Goal: Book appointment/travel/reservation

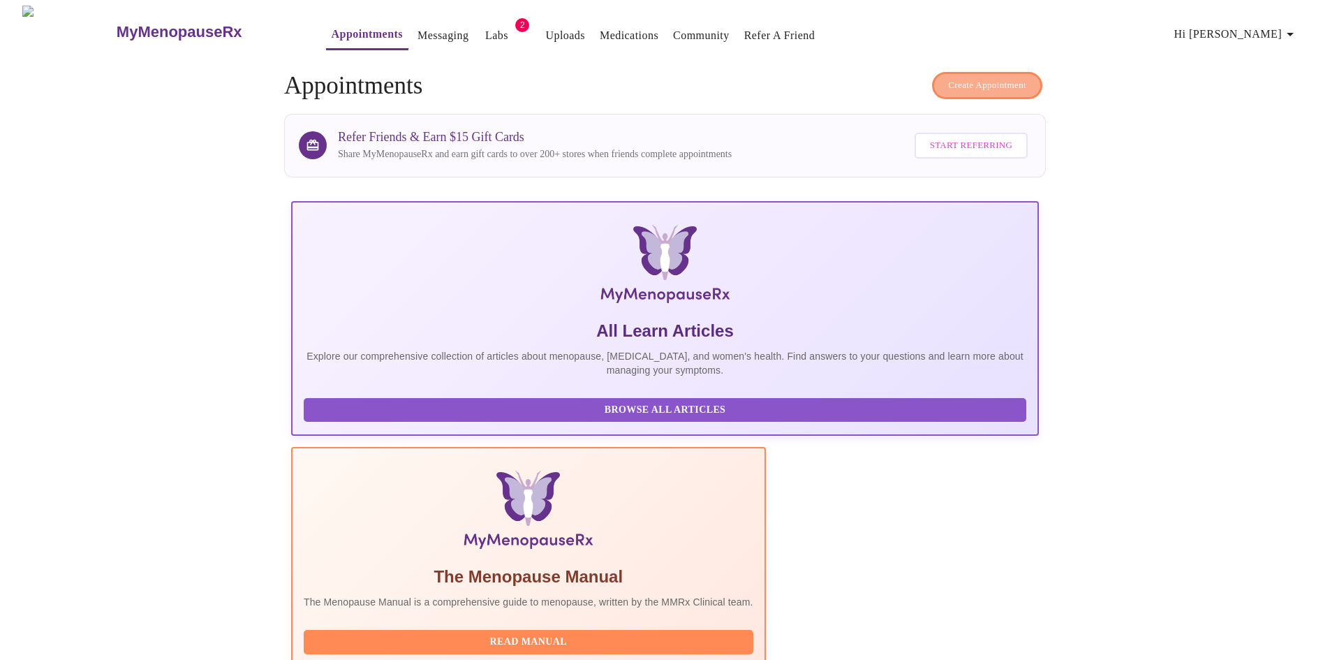
click at [998, 84] on span "Create Appointment" at bounding box center [987, 85] width 78 height 16
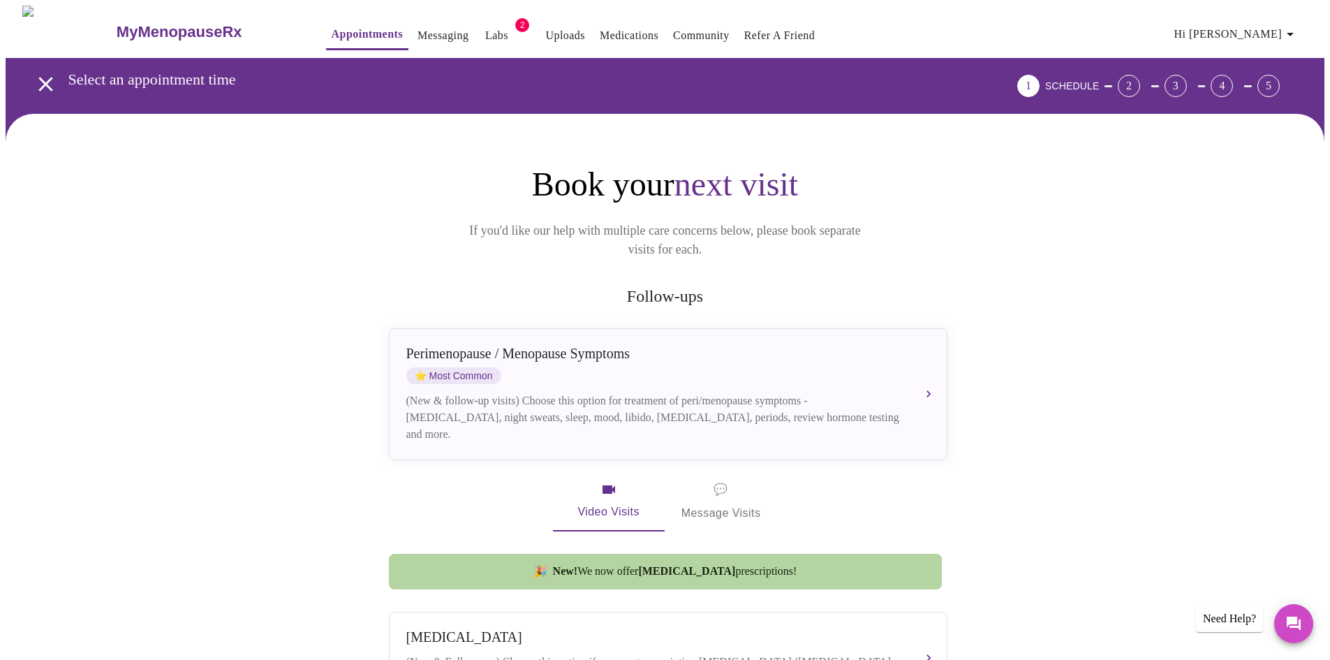
click at [1282, 24] on span "Hi [PERSON_NAME]" at bounding box center [1236, 34] width 124 height 20
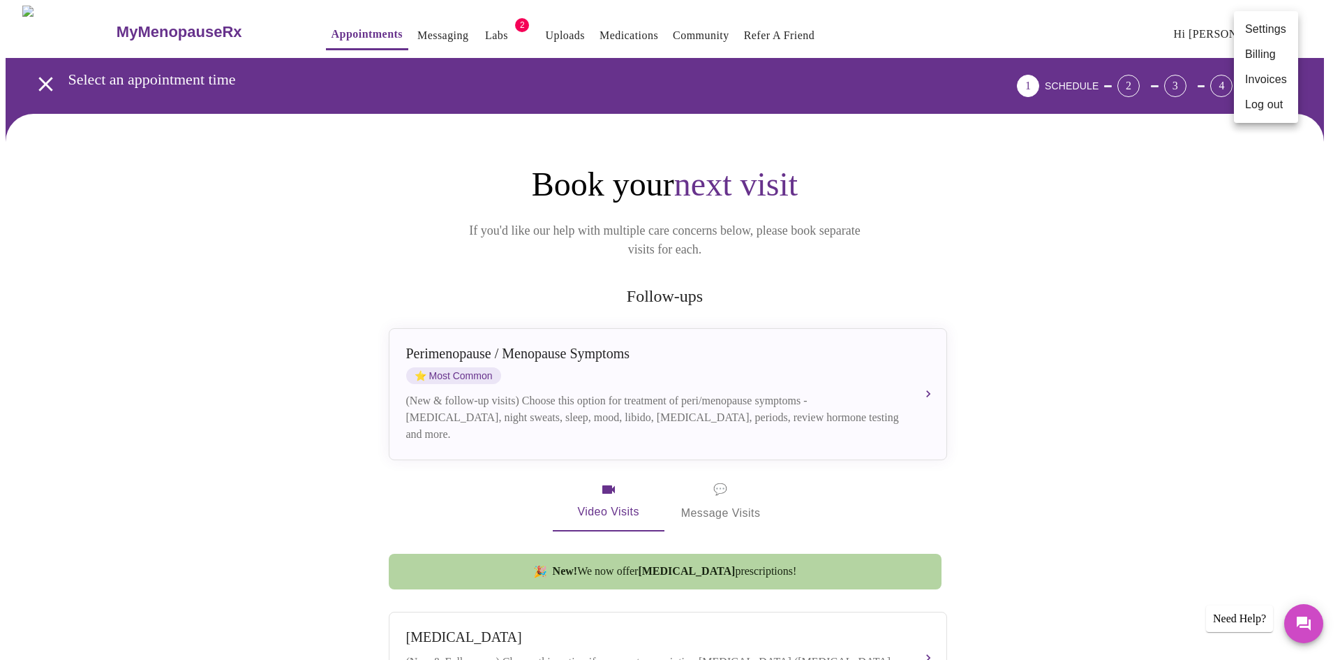
click at [1263, 105] on li "Log out" at bounding box center [1266, 104] width 64 height 25
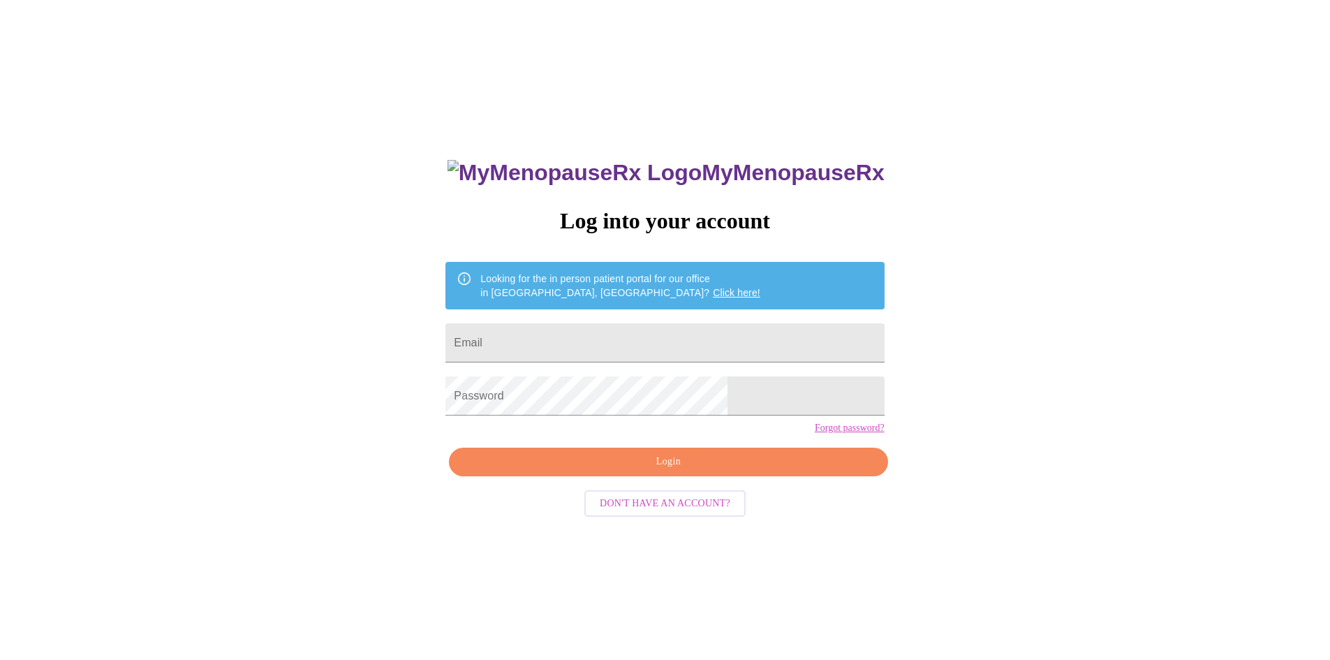
click at [867, 256] on div "MyMenopauseRx Log into your account Looking for the in person patient portal fo…" at bounding box center [665, 402] width 1319 height 792
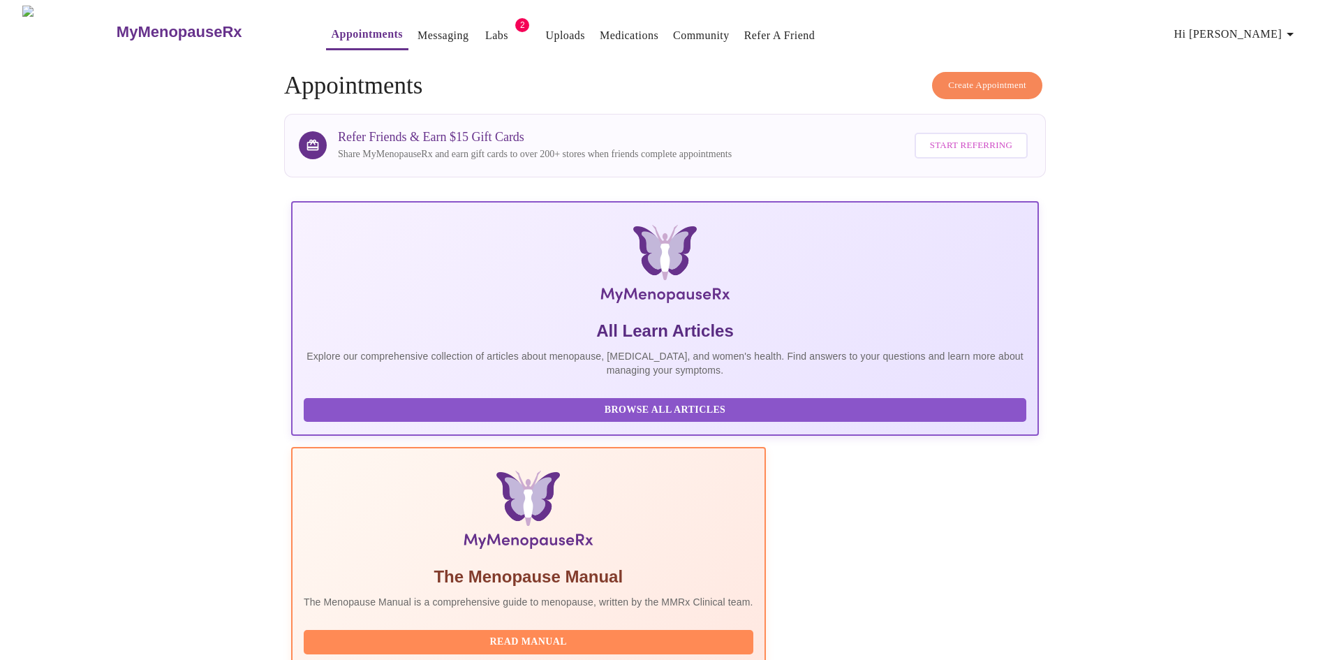
click at [997, 77] on span "Create Appointment" at bounding box center [987, 85] width 78 height 16
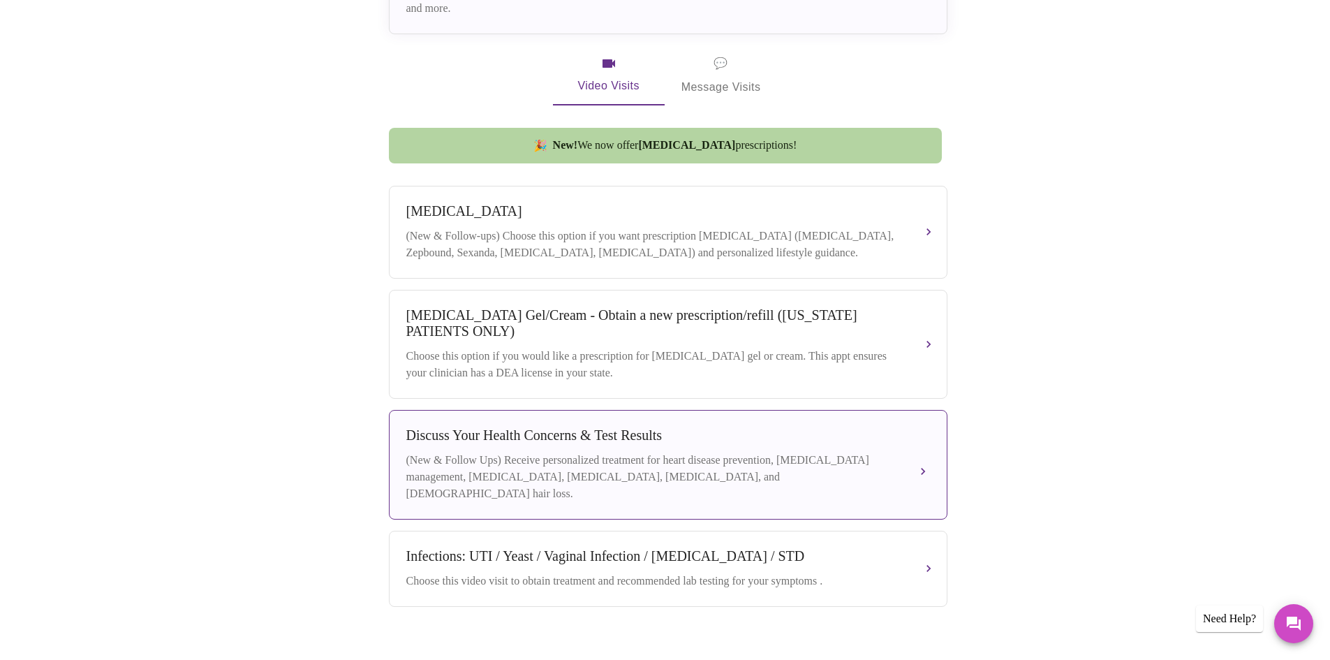
scroll to position [438, 0]
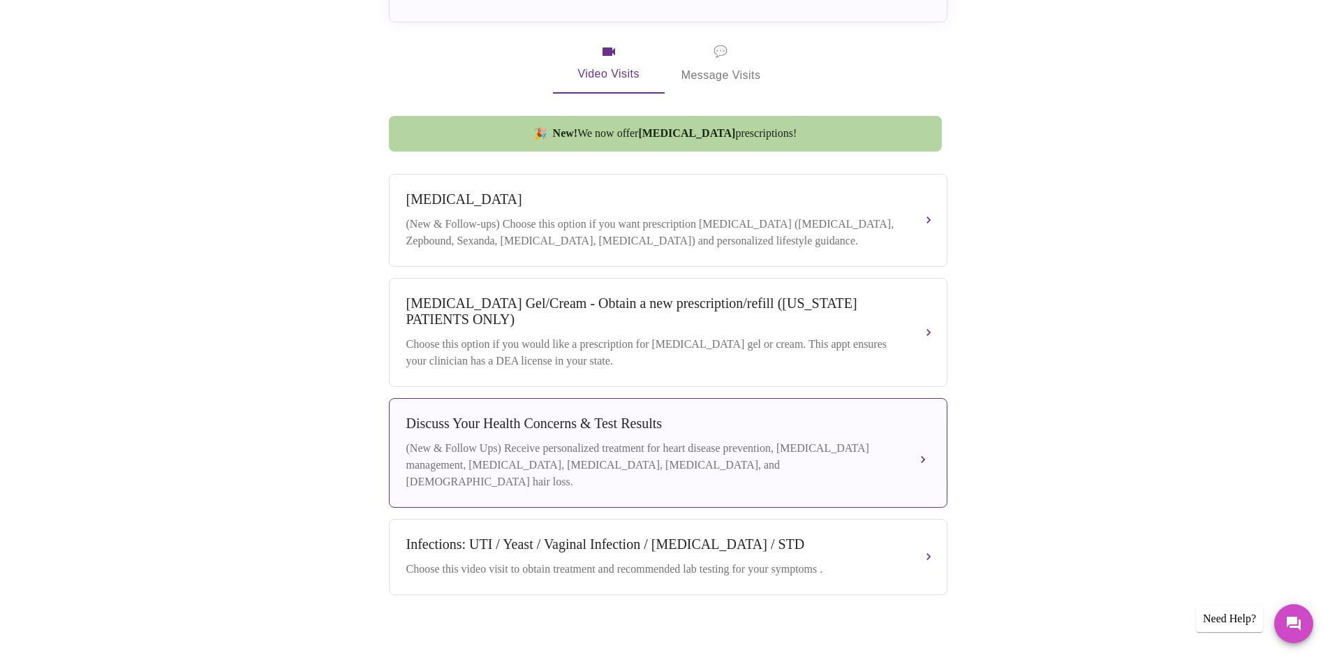
click at [780, 435] on div "Discuss Your Health Concerns & Test Results (New & Follow Ups) Receive personal…" at bounding box center [668, 452] width 524 height 75
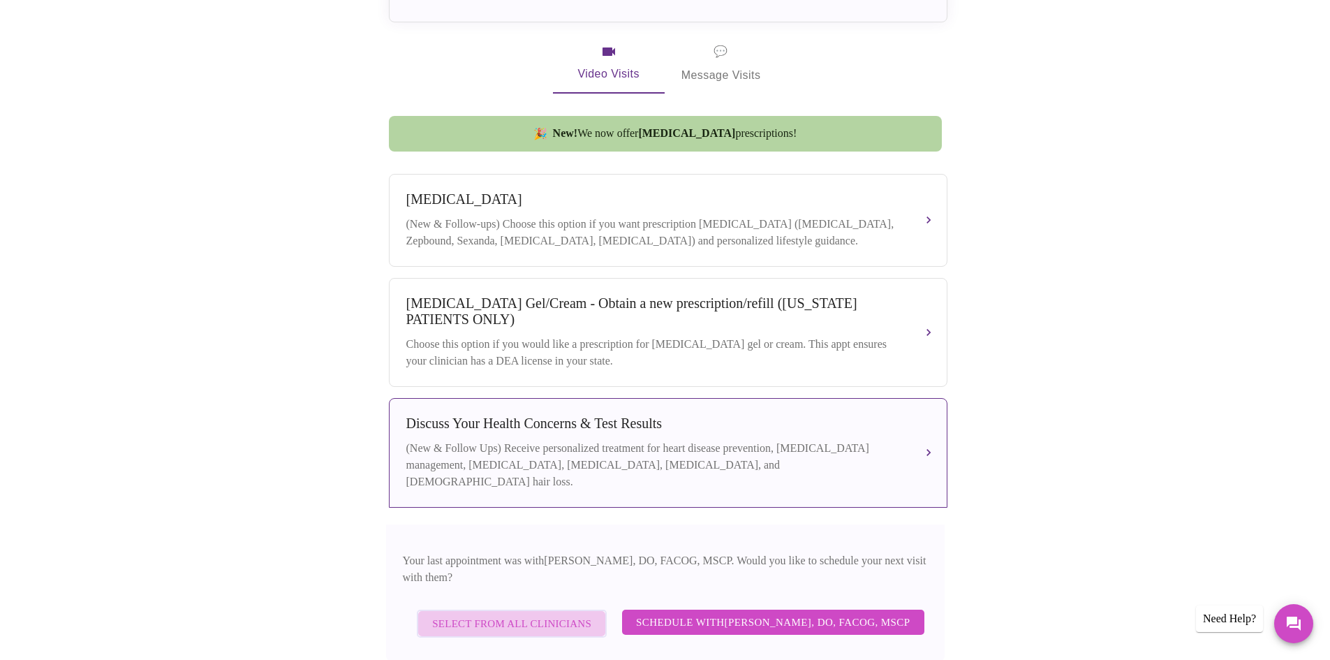
click at [576, 614] on span "Select from All Clinicians" at bounding box center [511, 623] width 159 height 18
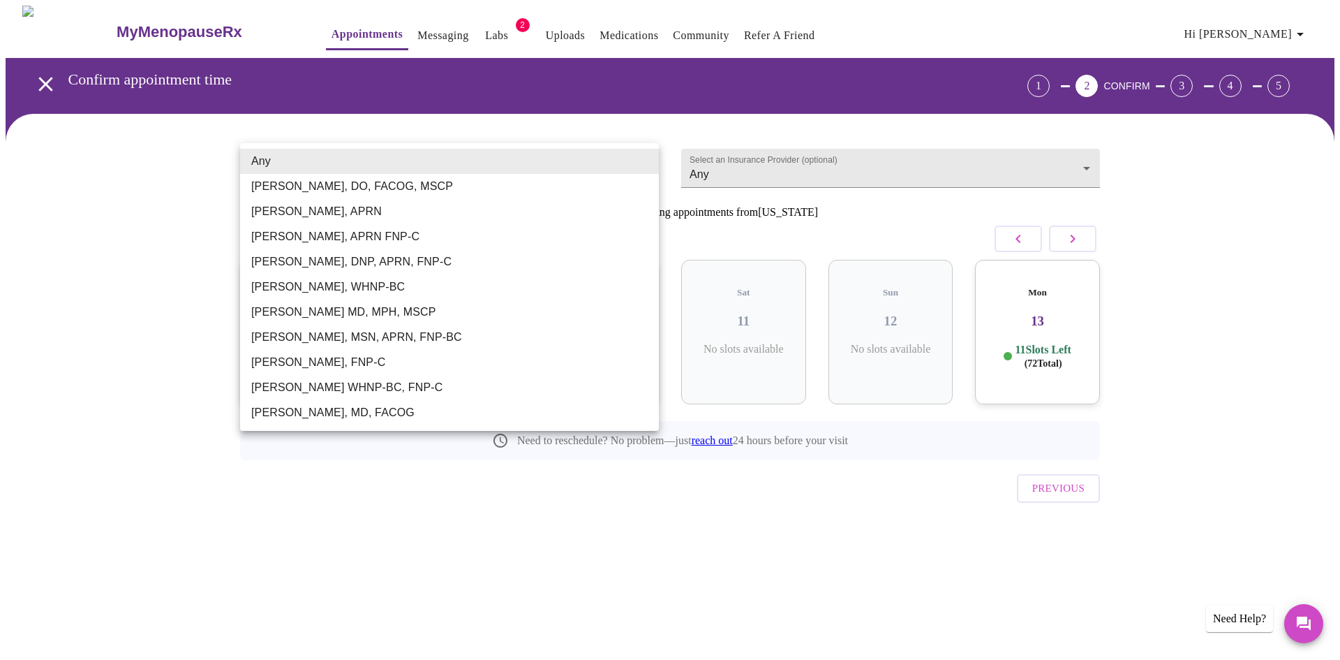
click at [319, 156] on body "MyMenopauseRx Appointments Messaging Labs 2 Uploads Medications Community Refer…" at bounding box center [670, 289] width 1329 height 567
click at [298, 340] on li "Larissa Wright, MSN, APRN, FNP-BC" at bounding box center [449, 337] width 419 height 25
type input "Larissa Wright, MSN, APRN, FNP-BC"
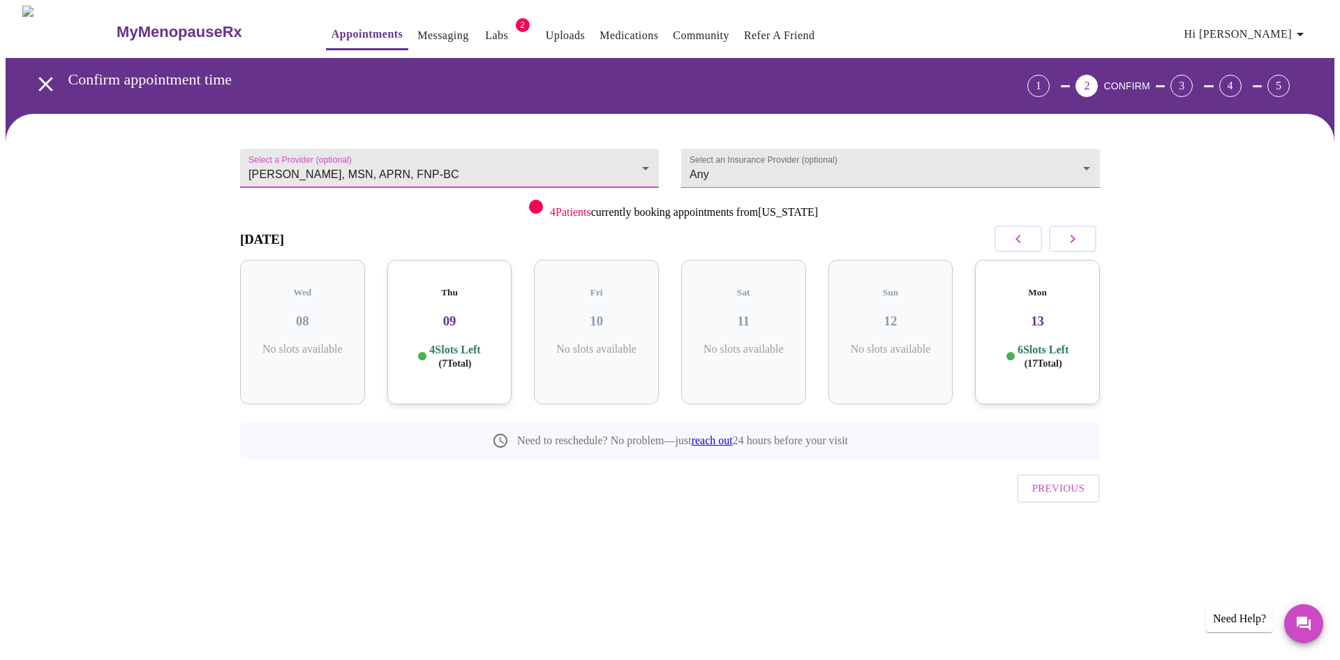
click at [1292, 31] on span "Hi [PERSON_NAME]" at bounding box center [1247, 34] width 124 height 20
click at [1261, 108] on li "Log out" at bounding box center [1277, 104] width 64 height 25
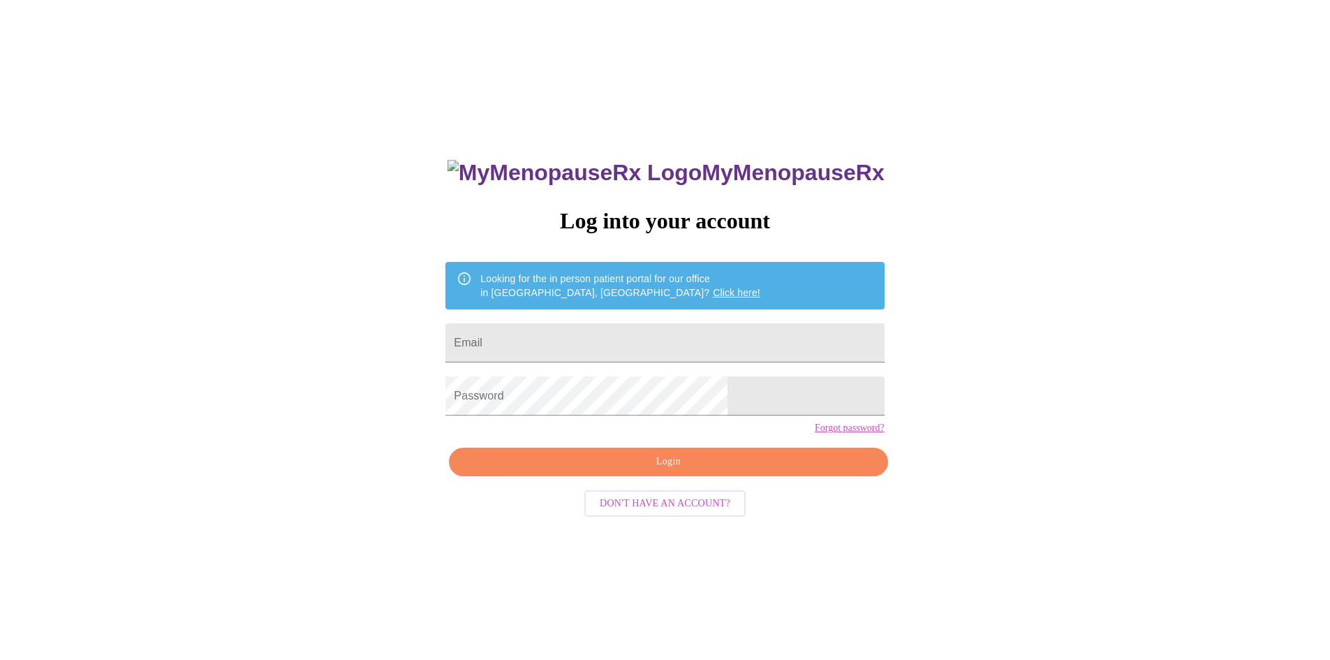
click at [1029, 474] on div "MyMenopauseRx Log into your account Looking for the in person patient portal fo…" at bounding box center [665, 402] width 1319 height 792
click at [394, 179] on div "MyMenopauseRx Log into your account Looking for the in person patient portal fo…" at bounding box center [665, 402] width 1319 height 792
